Goal: Information Seeking & Learning: Learn about a topic

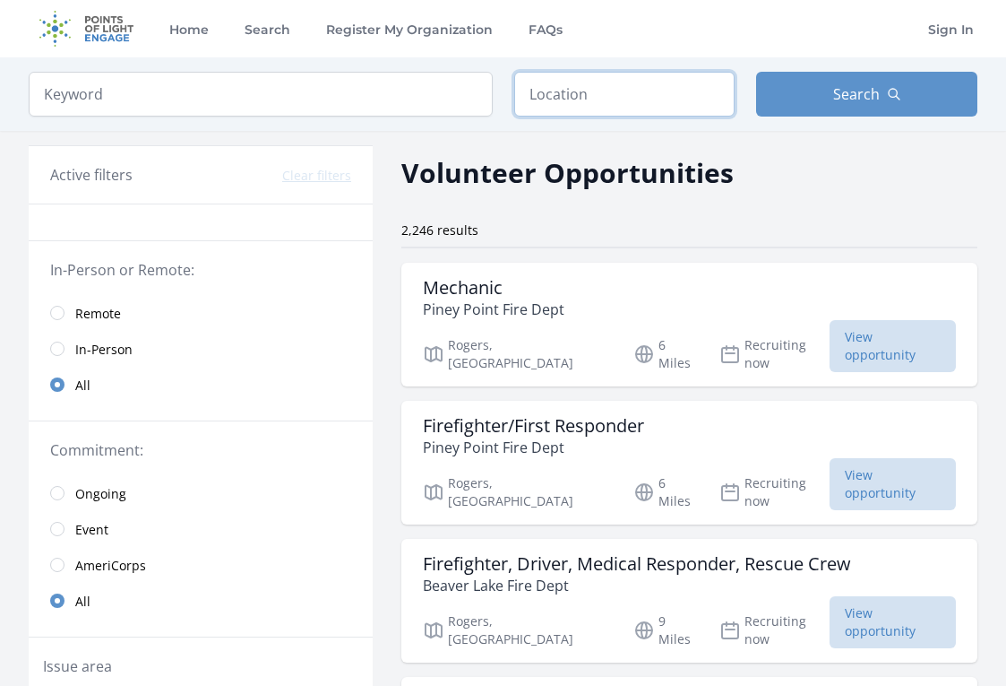
click at [550, 114] on input "text" at bounding box center [624, 94] width 221 height 45
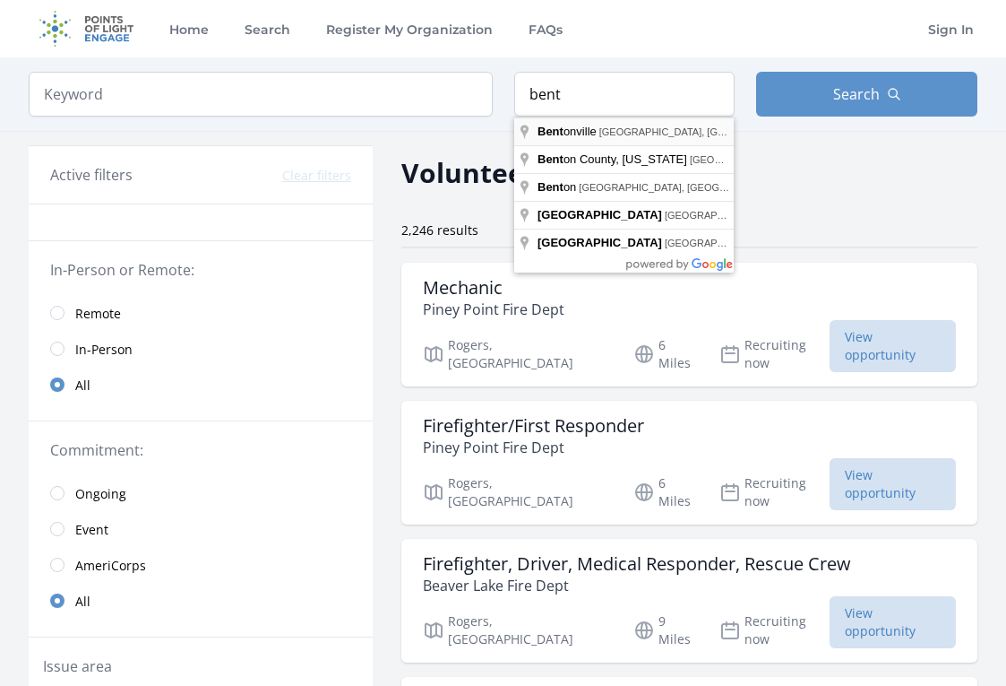
type input "[GEOGRAPHIC_DATA], [GEOGRAPHIC_DATA], [GEOGRAPHIC_DATA]"
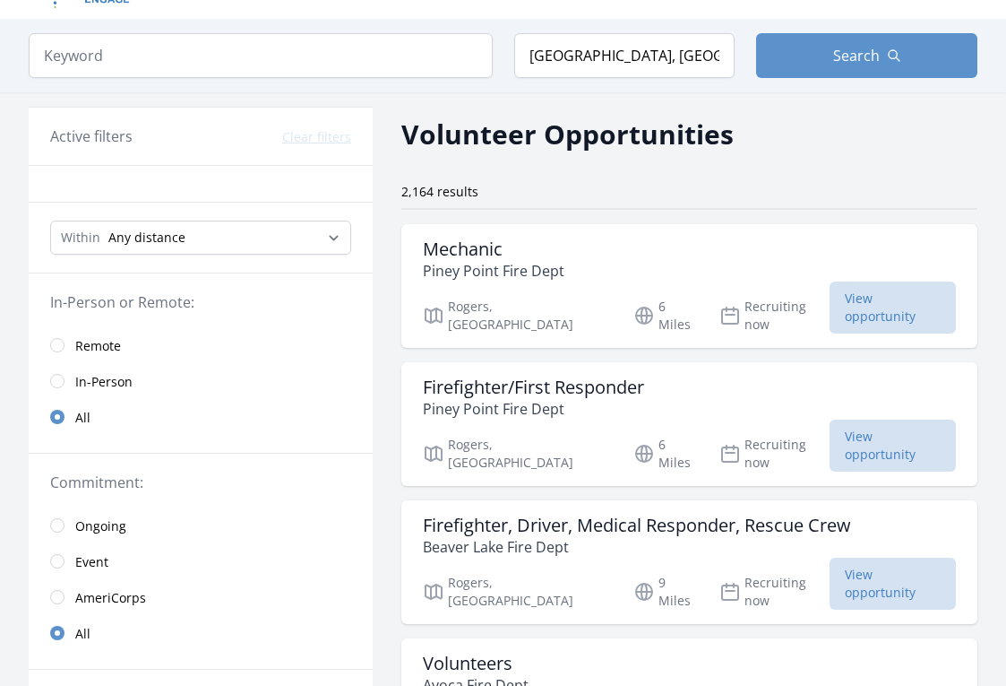
scroll to position [40, 0]
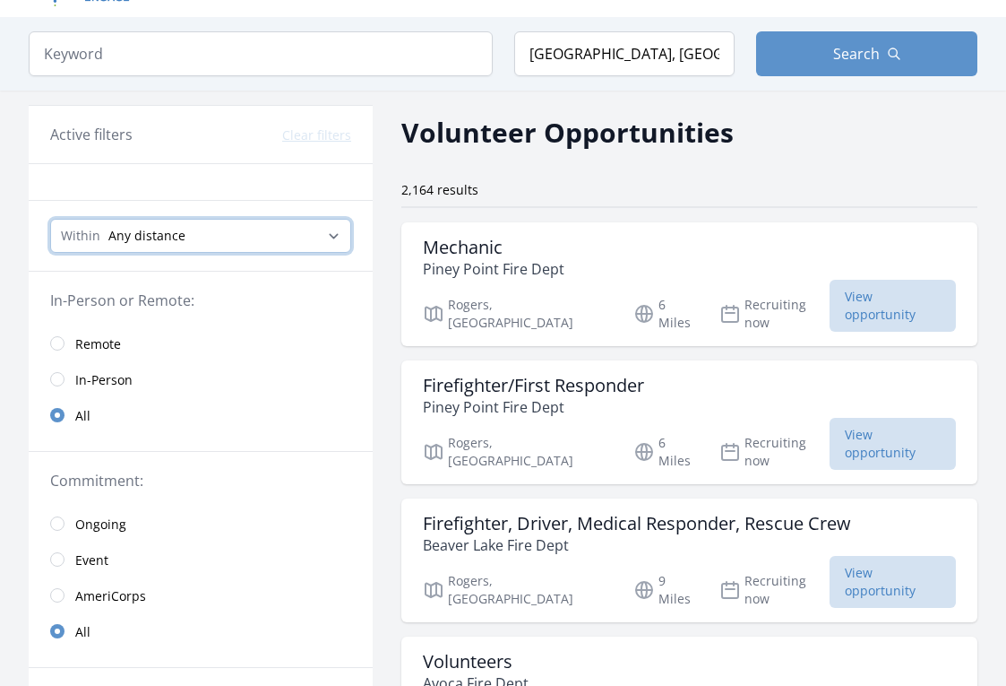
select select "32186"
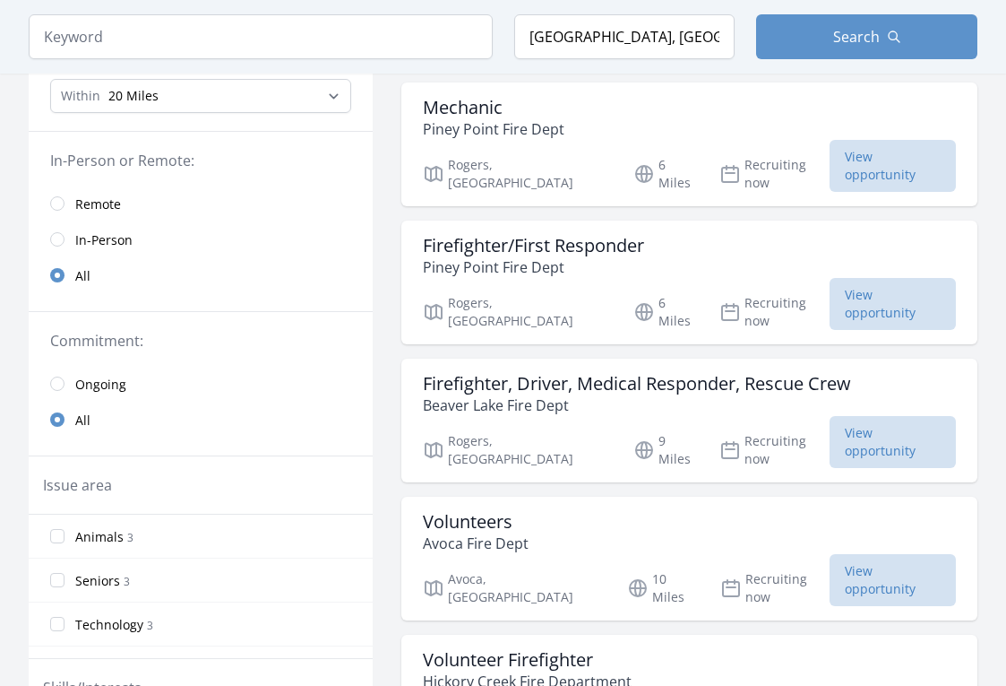
scroll to position [169, 0]
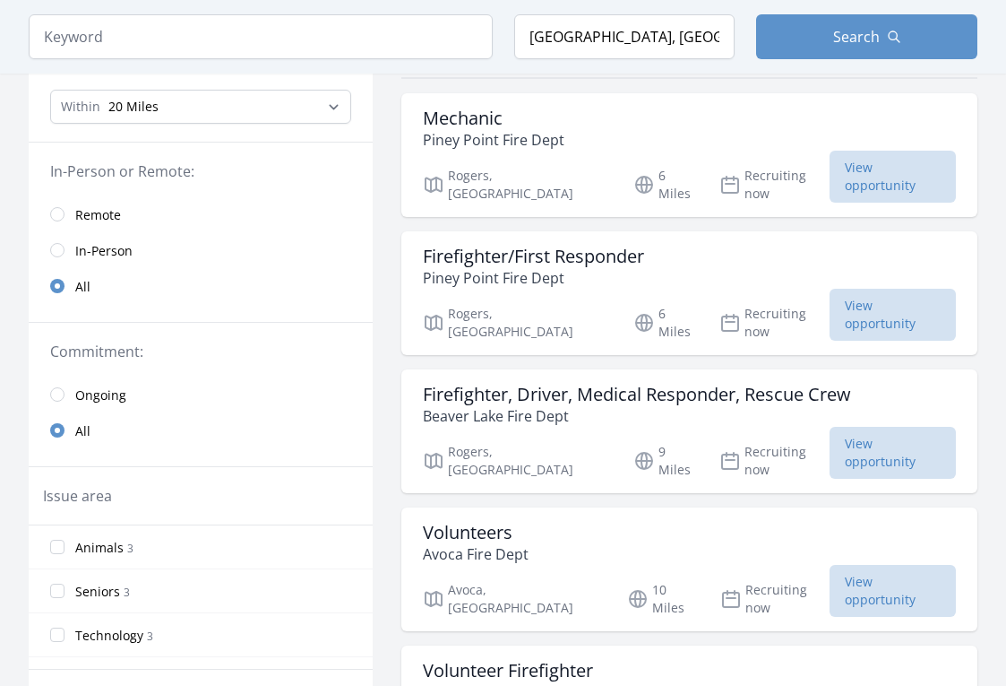
click at [60, 240] on link "In-Person" at bounding box center [201, 250] width 344 height 36
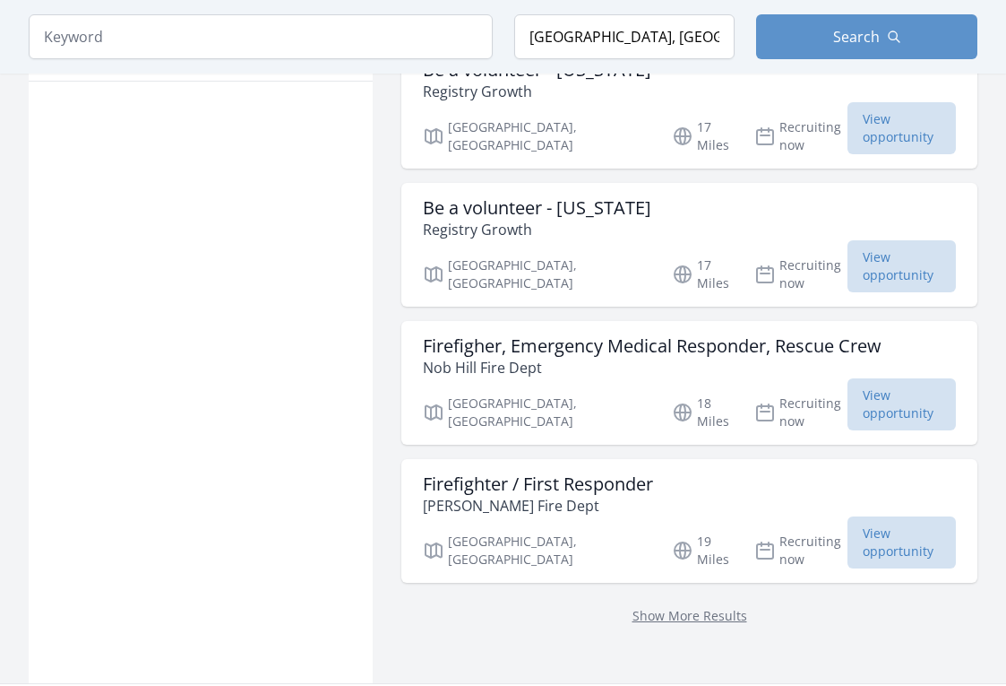
scroll to position [1191, 0]
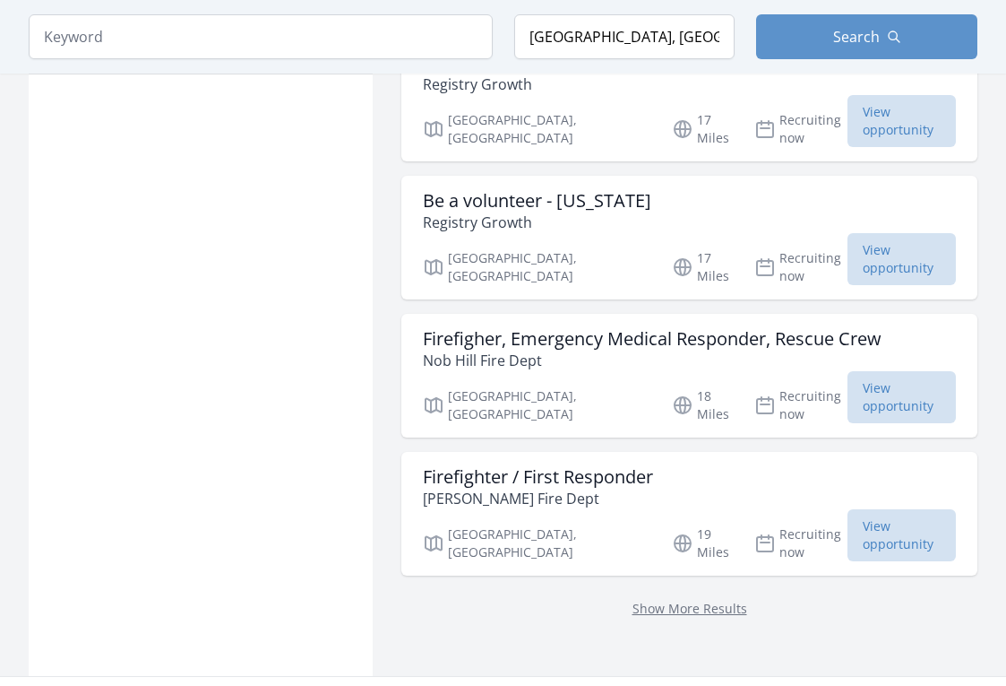
click at [666, 575] on div "Show More Results" at bounding box center [689, 607] width 576 height 65
click at [662, 599] on link "Show More Results" at bounding box center [690, 607] width 115 height 17
click at [651, 599] on link "Show More Results" at bounding box center [690, 607] width 115 height 17
click at [634, 599] on link "Show More Results" at bounding box center [690, 607] width 115 height 17
click at [633, 599] on link "Show More Results" at bounding box center [690, 607] width 115 height 17
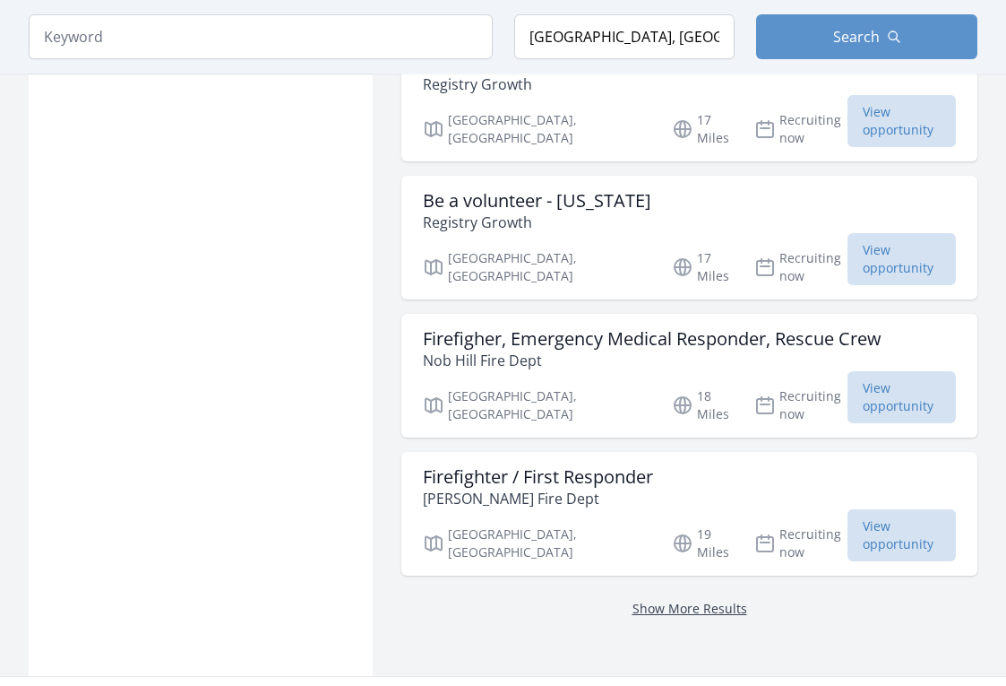
click at [633, 599] on link "Show More Results" at bounding box center [690, 607] width 115 height 17
